Goal: Transaction & Acquisition: Subscribe to service/newsletter

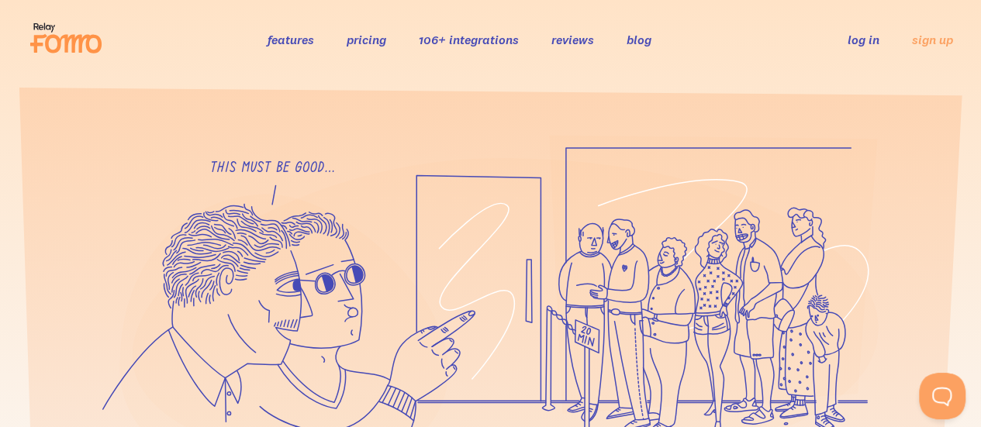
click at [469, 42] on link "106+ integrations" at bounding box center [469, 40] width 100 height 16
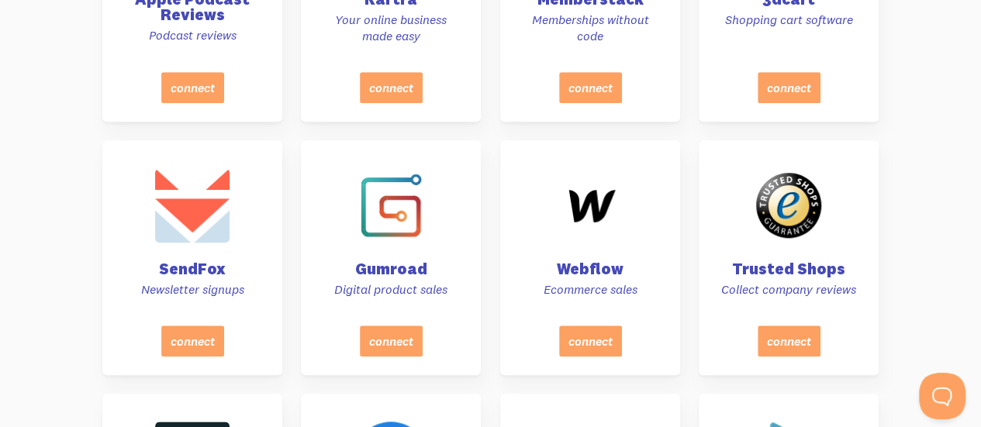
scroll to position [6480, 0]
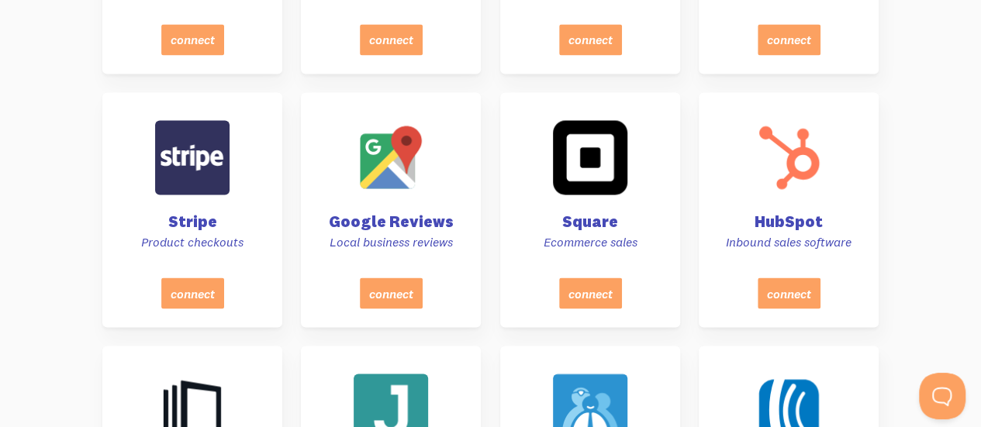
scroll to position [1308, 0]
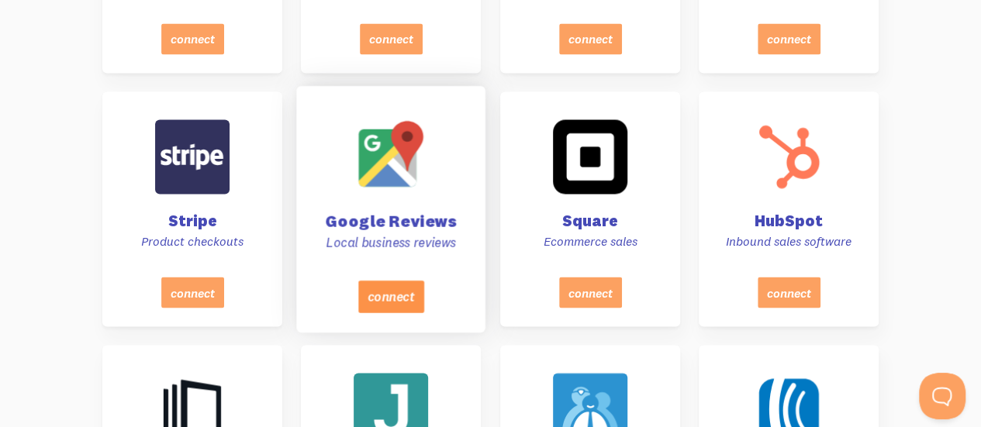
click at [400, 313] on button "connect" at bounding box center [391, 296] width 66 height 33
